Goal: Information Seeking & Learning: Learn about a topic

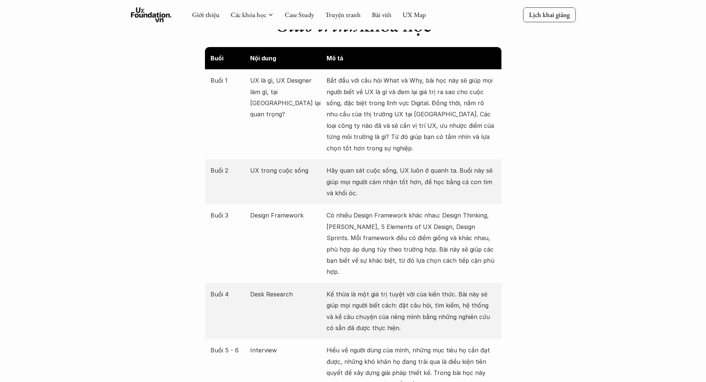
scroll to position [816, 0]
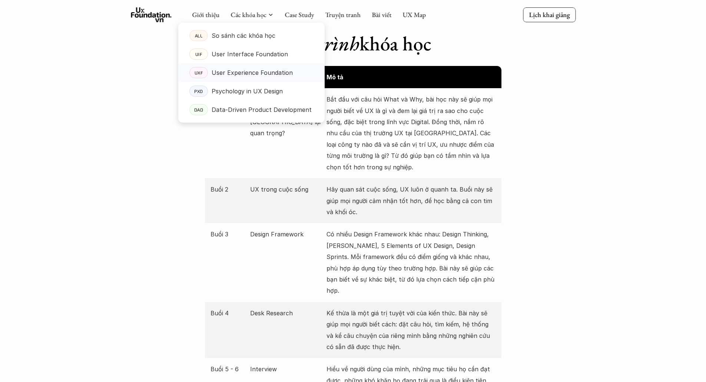
click at [286, 74] on p "User Experience Foundation" at bounding box center [252, 72] width 81 height 11
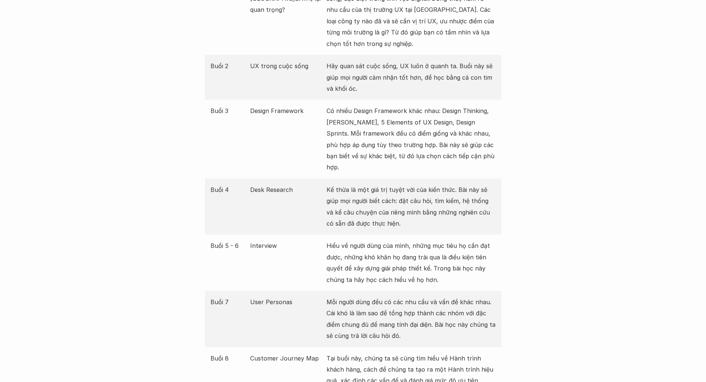
scroll to position [964, 0]
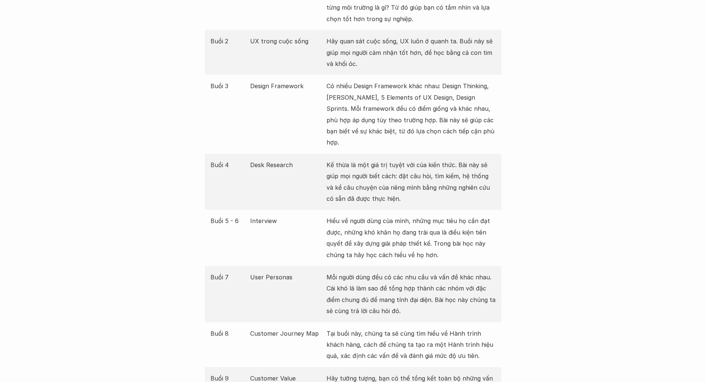
click at [428, 217] on p "Hiểu về người dùng của mình, những mục tiêu họ cần đạt được, những khó khăn họ …" at bounding box center [411, 237] width 169 height 45
click at [296, 224] on div "Buổi 5 - 6 Interview Hiểu về người dùng của mình, những mục tiêu họ cần đạt đượ…" at bounding box center [353, 238] width 297 height 56
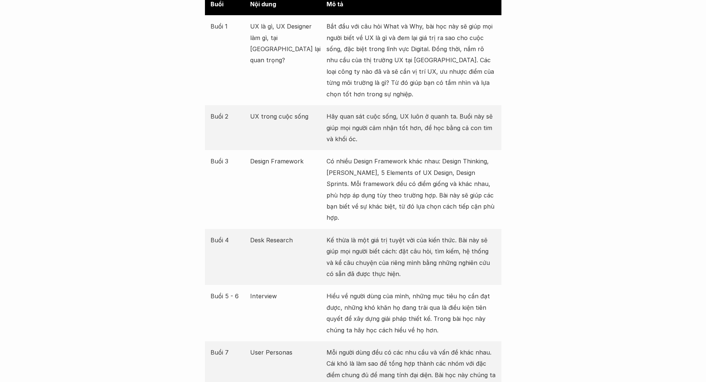
scroll to position [853, 0]
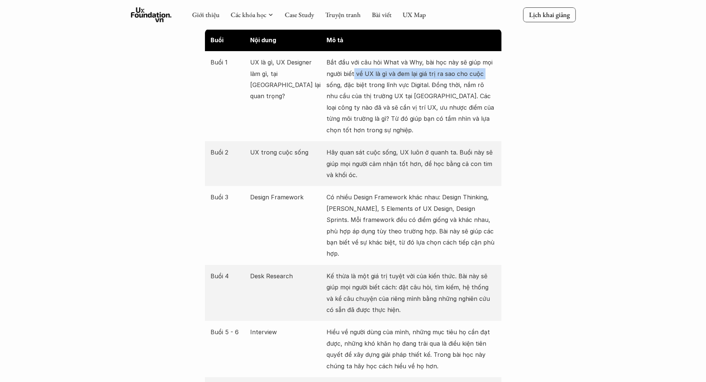
drag, startPoint x: 495, startPoint y: 79, endPoint x: 502, endPoint y: 80, distance: 7.6
click at [500, 80] on div "Buổi 1 UX là gì, UX Designer làm gì, tại [GEOGRAPHIC_DATA] lại quan trọng? Bắt …" at bounding box center [353, 96] width 297 height 90
click at [466, 123] on p "Bắt đầu với câu hỏi What và Why, bài học này sẽ giúp mọi người biết về UX là gì…" at bounding box center [411, 96] width 169 height 79
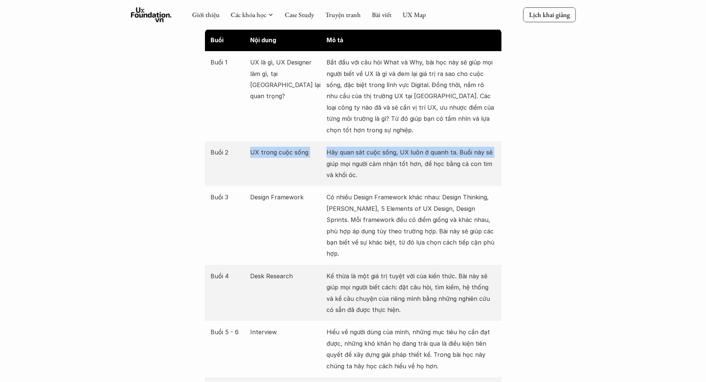
drag, startPoint x: 249, startPoint y: 149, endPoint x: 386, endPoint y: 180, distance: 140.0
click at [369, 178] on div "Buổi 2 UX trong cuộc sống Hãy quan sát cuộc sống, UX luôn ở quanh ta. Buổi này …" at bounding box center [353, 163] width 297 height 45
click at [398, 201] on p "Có nhiều Design Framework khác nhau: Design Thinking, [PERSON_NAME], 5 Elements…" at bounding box center [411, 225] width 169 height 67
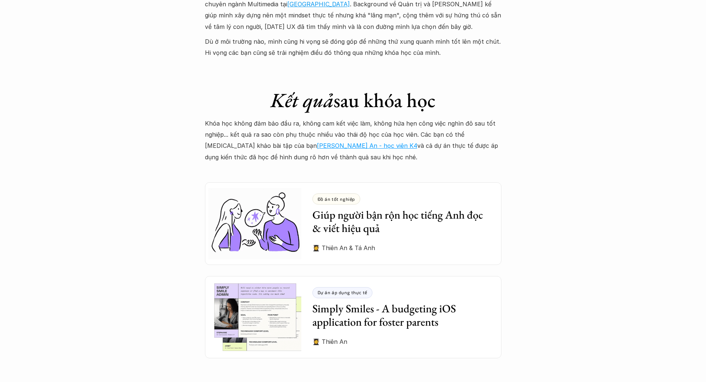
scroll to position [1928, 0]
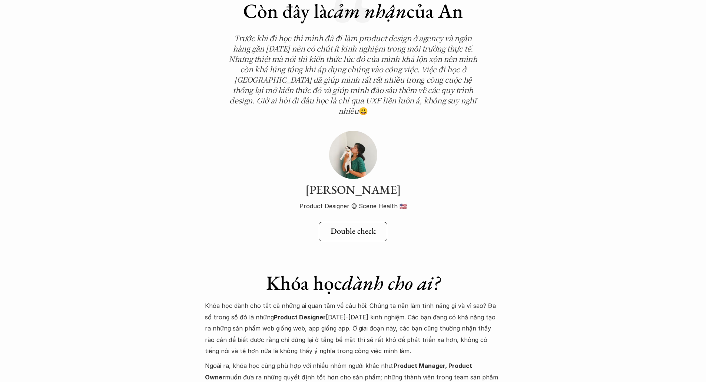
scroll to position [2568, 0]
